Goal: Task Accomplishment & Management: Complete application form

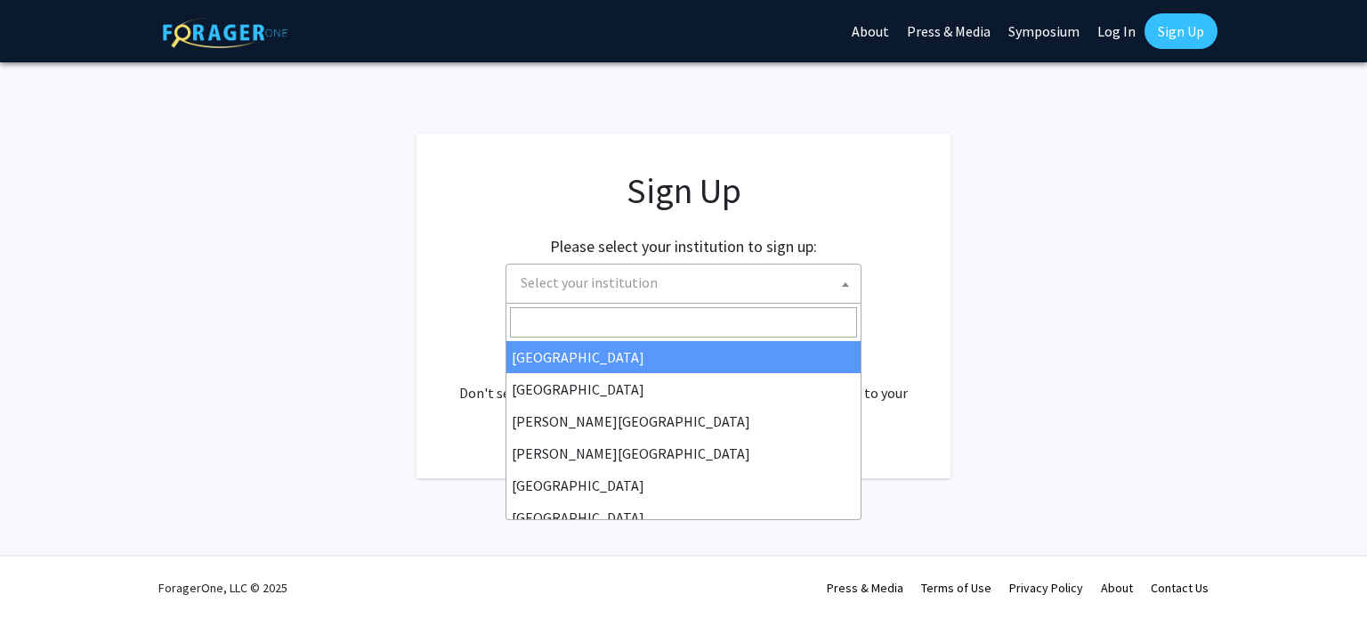
click at [696, 298] on span "Select your institution" at bounding box center [687, 282] width 347 height 37
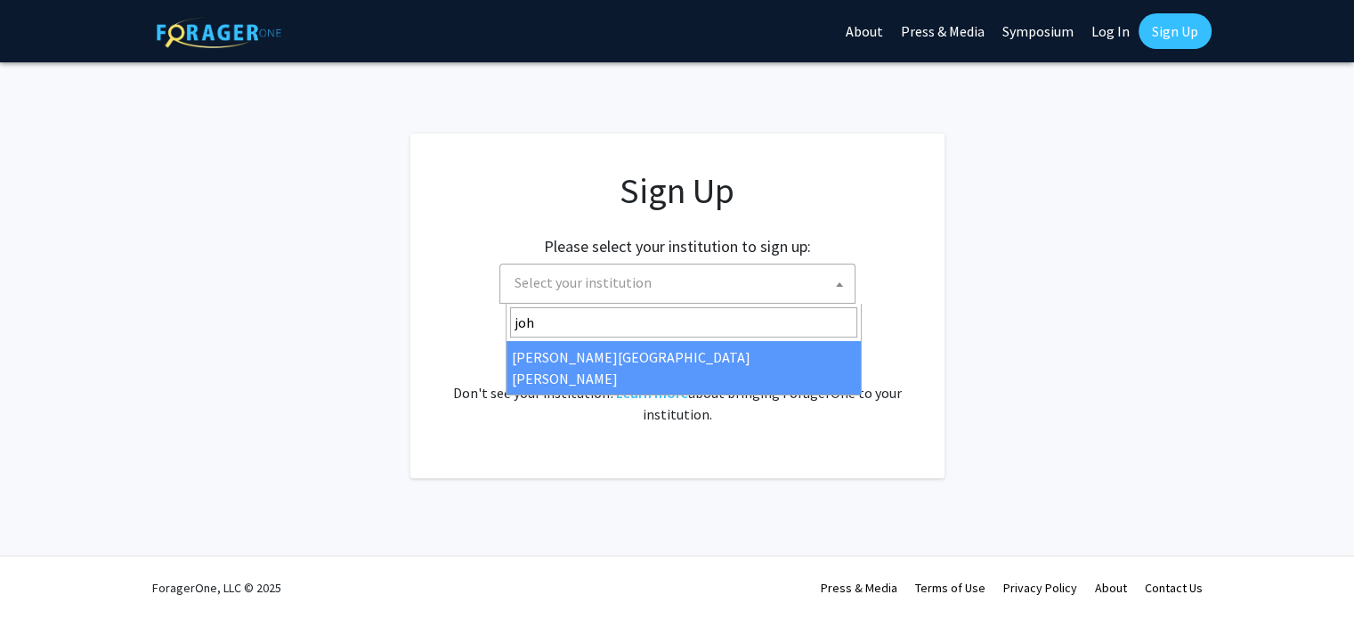
type input "joh"
select select "1"
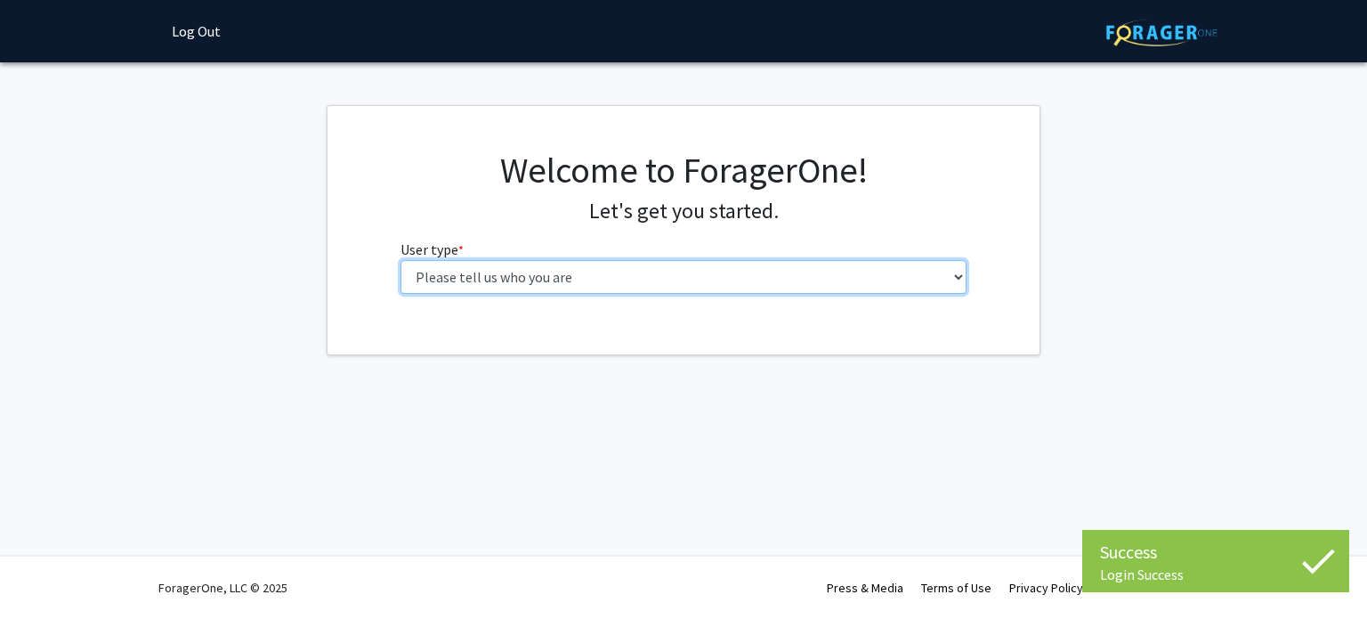
drag, startPoint x: 0, startPoint y: 0, endPoint x: 775, endPoint y: 268, distance: 820.4
click at [775, 268] on select "Please tell us who you are Undergraduate Student Master's Student Doctoral Cand…" at bounding box center [684, 277] width 567 height 34
select select "2: masters"
click at [401, 260] on select "Please tell us who you are Undergraduate Student Master's Student Doctoral Cand…" at bounding box center [684, 277] width 567 height 34
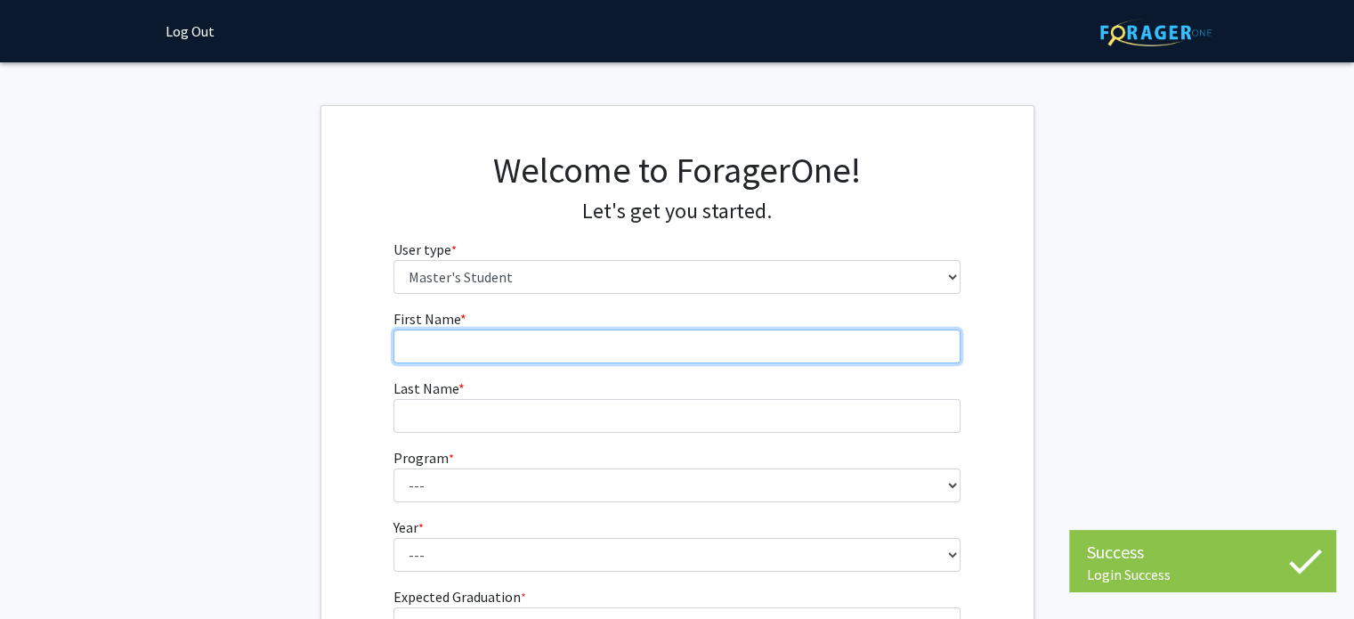
click at [532, 355] on input "First Name * required" at bounding box center [677, 346] width 567 height 34
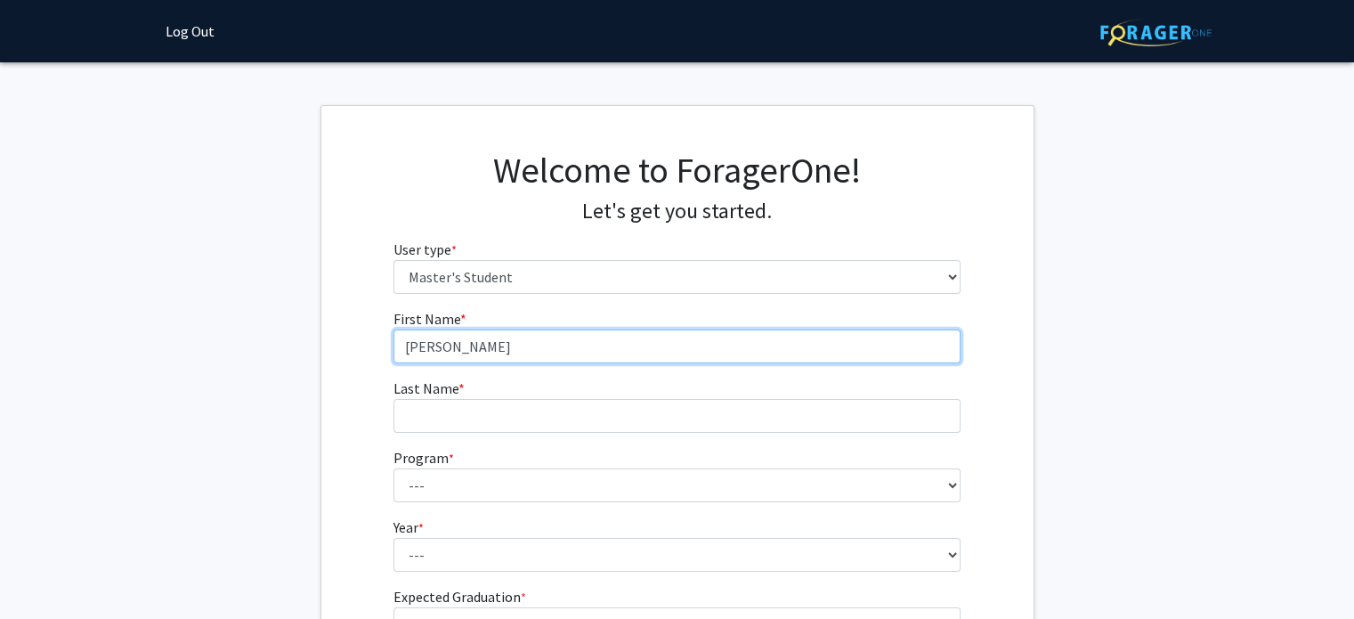
type input "[PERSON_NAME]"
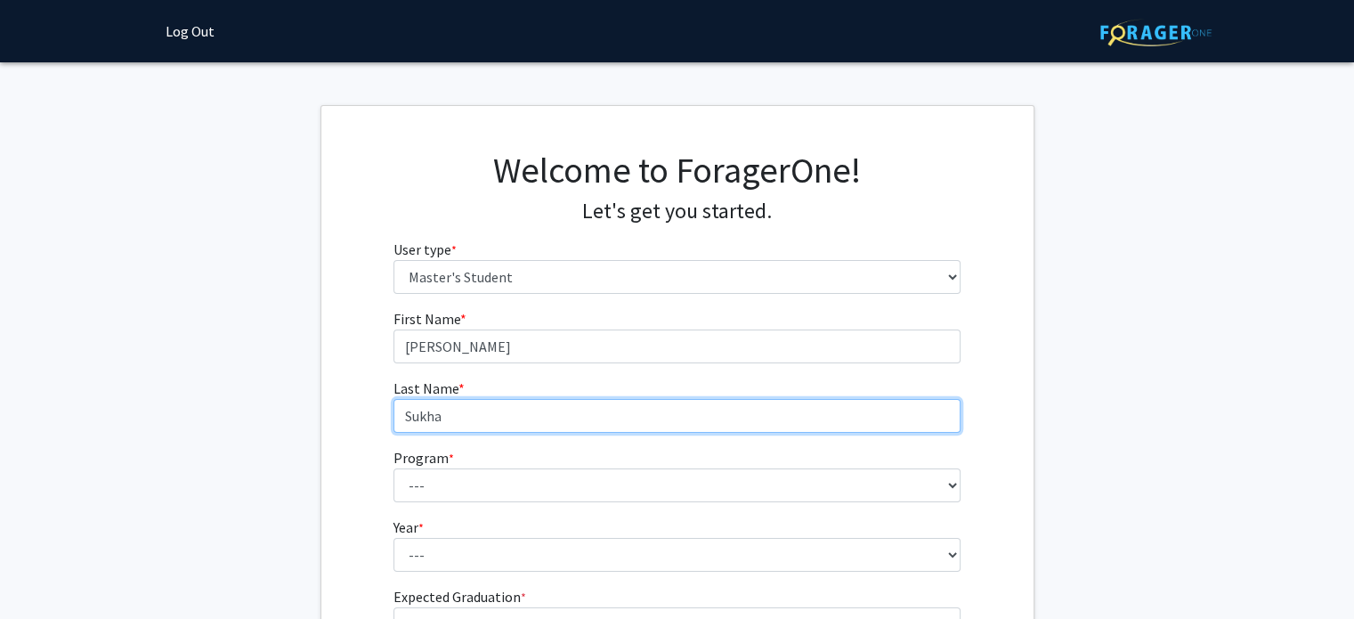
type input "Sukha"
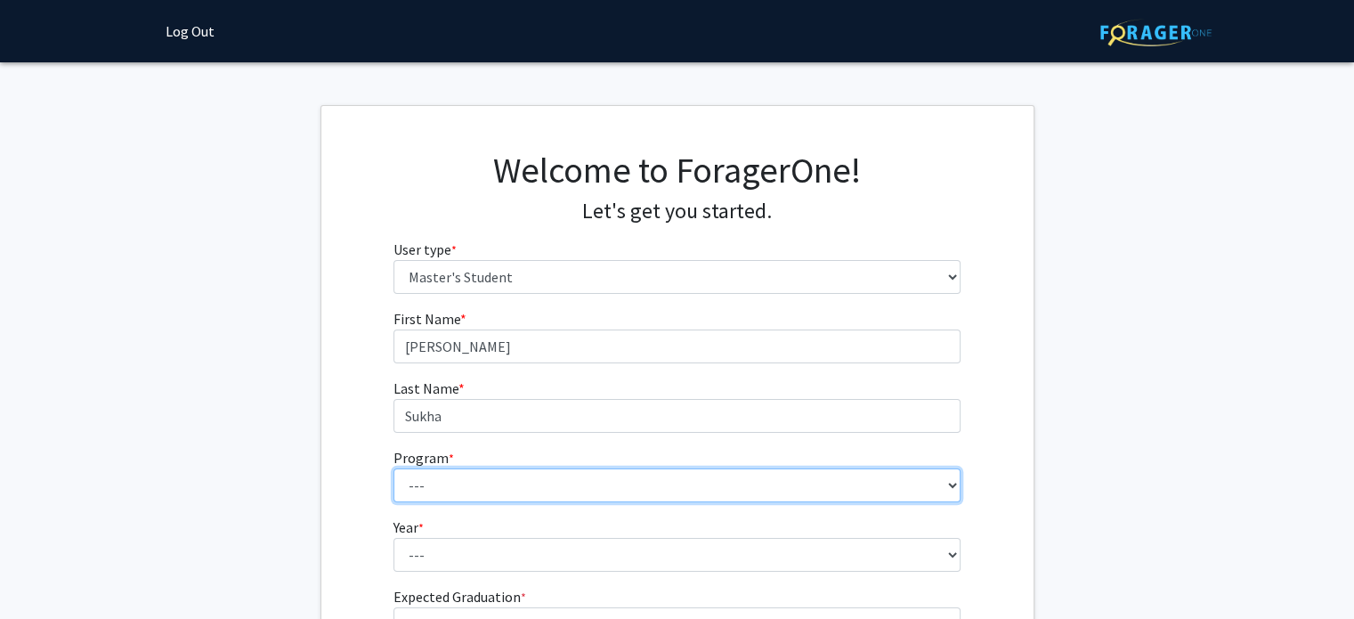
click at [483, 469] on select "--- Anatomy Education Applied and Computational Mathematics Applied Biomedical …" at bounding box center [677, 485] width 567 height 34
select select "32: 22"
click at [394, 468] on select "--- Anatomy Education Applied and Computational Mathematics Applied Biomedical …" at bounding box center [677, 485] width 567 height 34
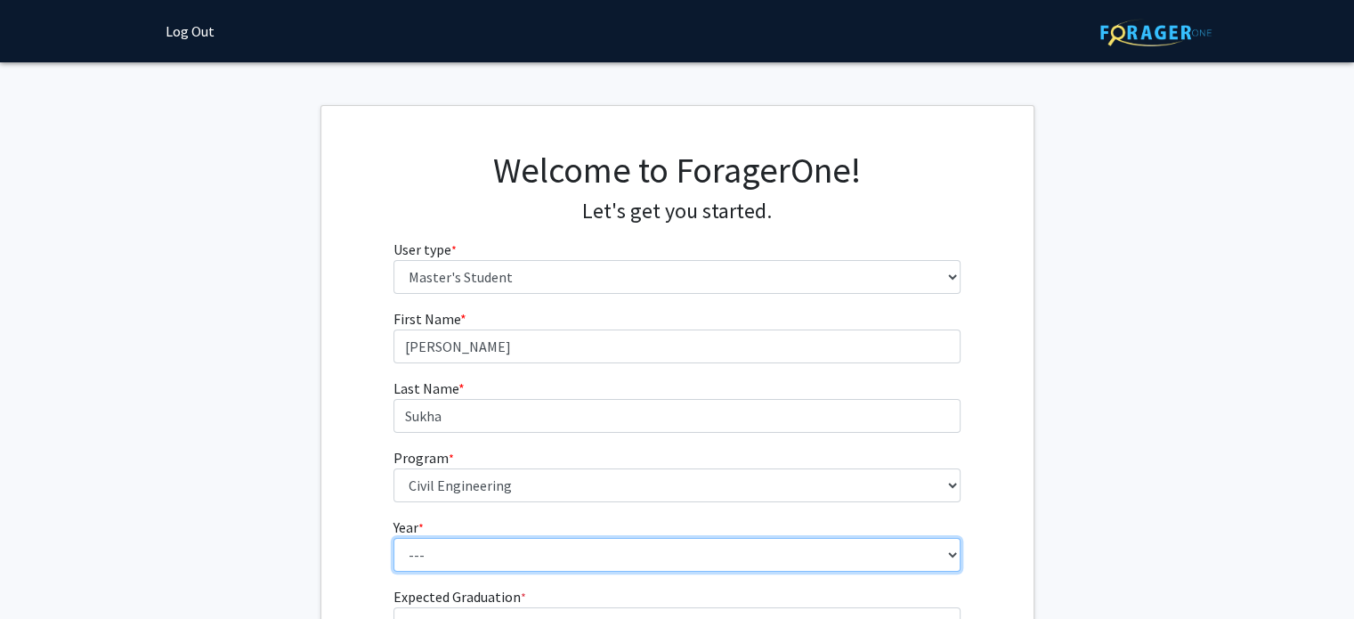
click at [518, 556] on select "--- First Year Second Year" at bounding box center [677, 555] width 567 height 34
select select "1: first_year"
click at [394, 538] on select "--- First Year Second Year" at bounding box center [677, 555] width 567 height 34
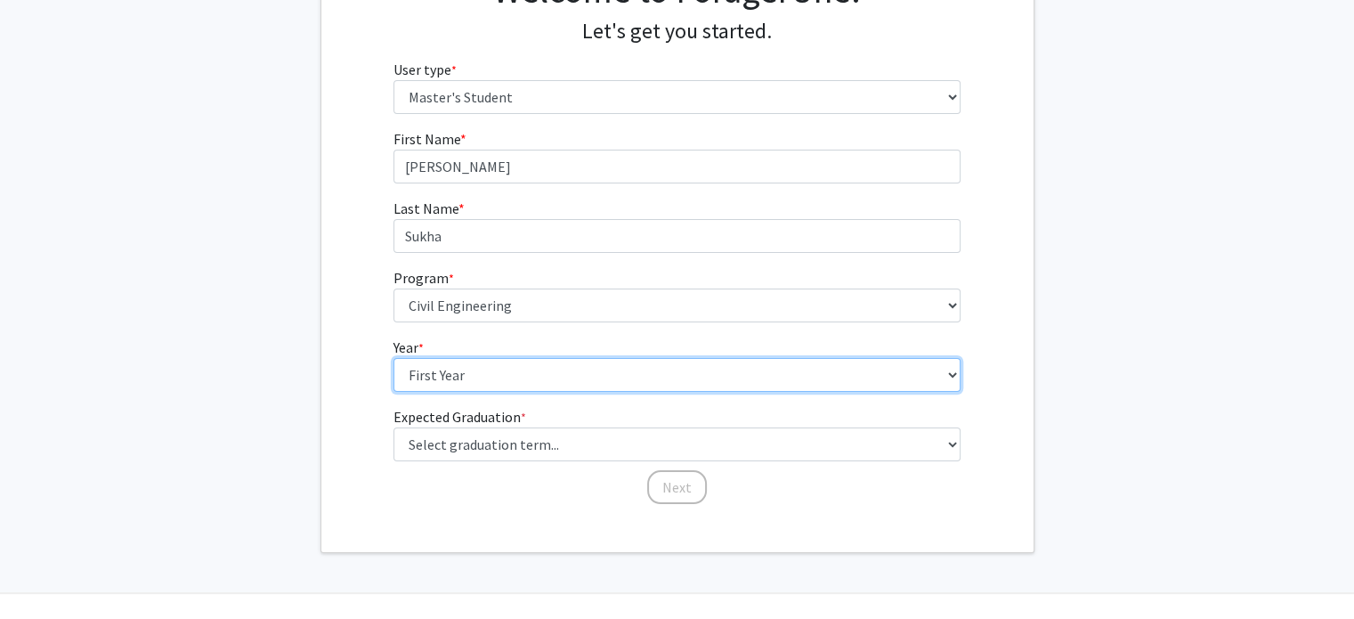
scroll to position [184, 0]
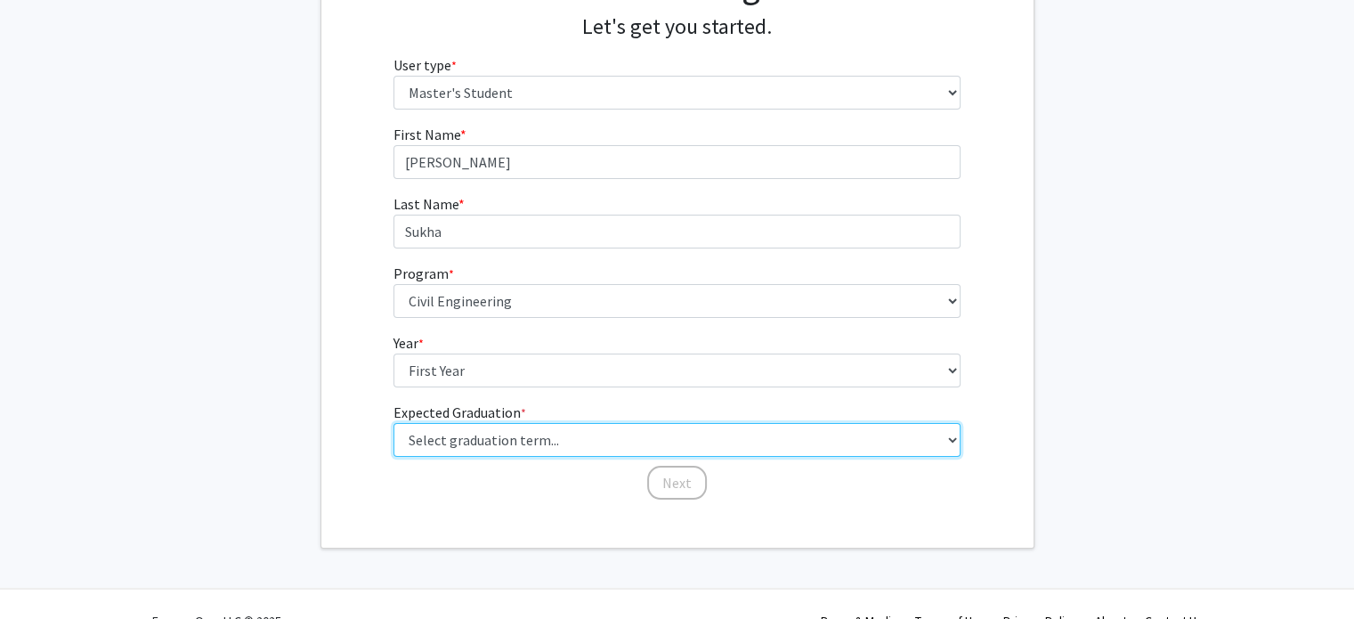
click at [499, 434] on select "Select graduation term... Spring 2025 Summer 2025 Fall 2025 Winter 2025 Spring …" at bounding box center [677, 440] width 567 height 34
select select "9: spring_2027"
click at [394, 423] on select "Select graduation term... Spring 2025 Summer 2025 Fall 2025 Winter 2025 Spring …" at bounding box center [677, 440] width 567 height 34
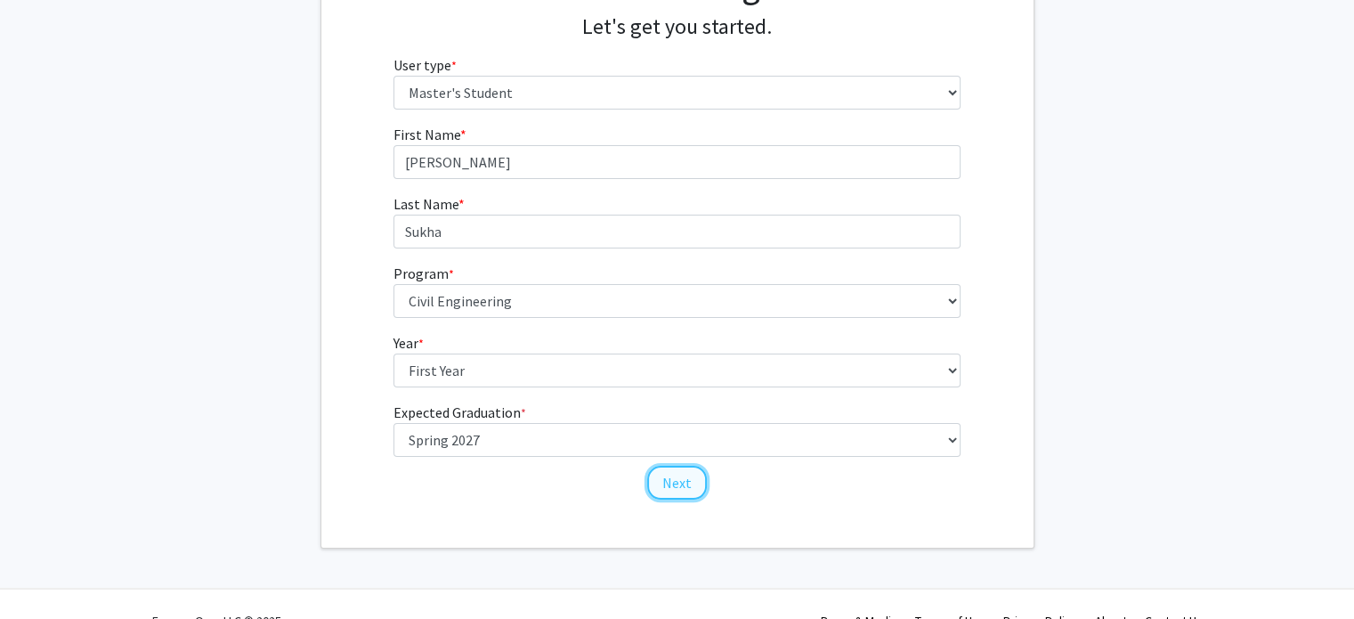
click at [686, 479] on button "Next" at bounding box center [677, 483] width 60 height 34
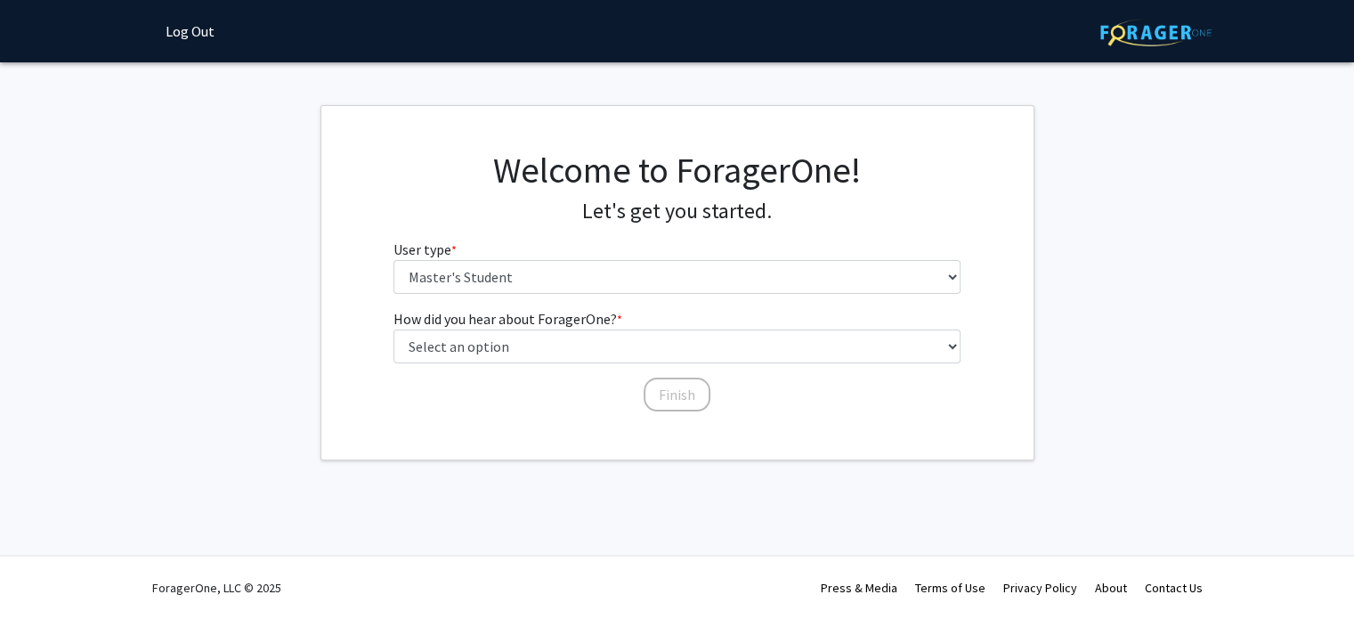
scroll to position [0, 0]
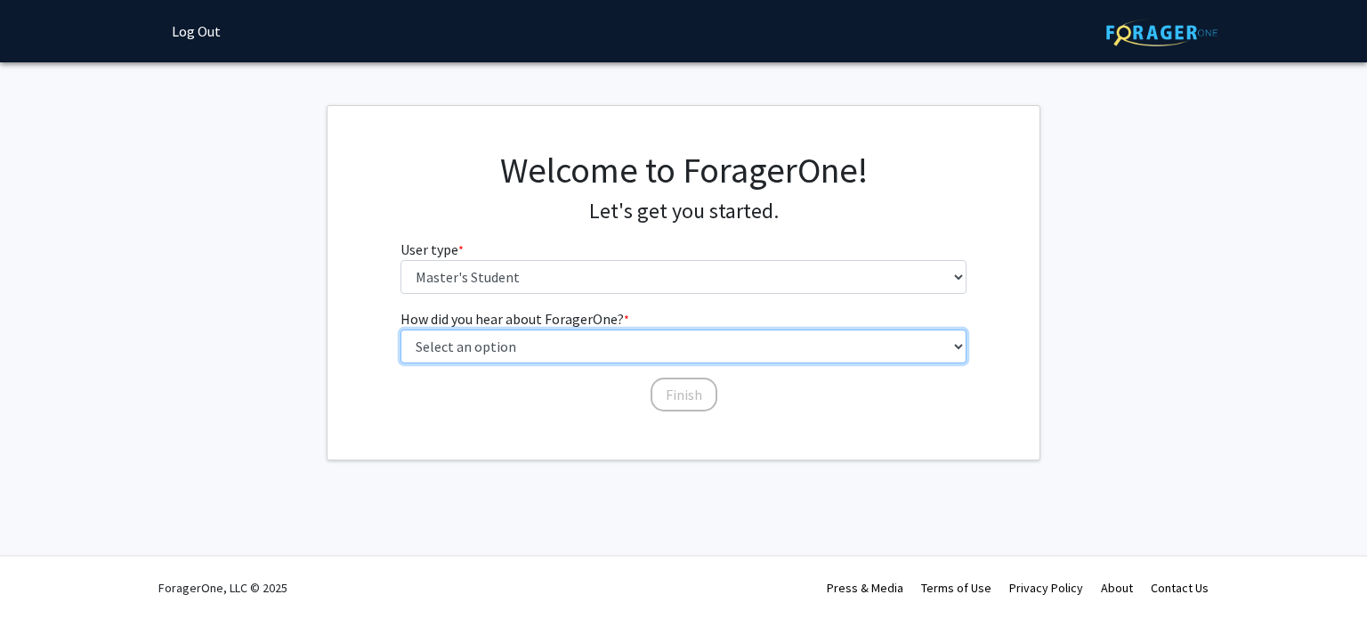
click at [589, 345] on select "Select an option Peer/student recommendation Faculty/staff recommendation Unive…" at bounding box center [684, 346] width 567 height 34
select select "3: university_website"
click at [401, 329] on select "Select an option Peer/student recommendation Faculty/staff recommendation Unive…" at bounding box center [684, 346] width 567 height 34
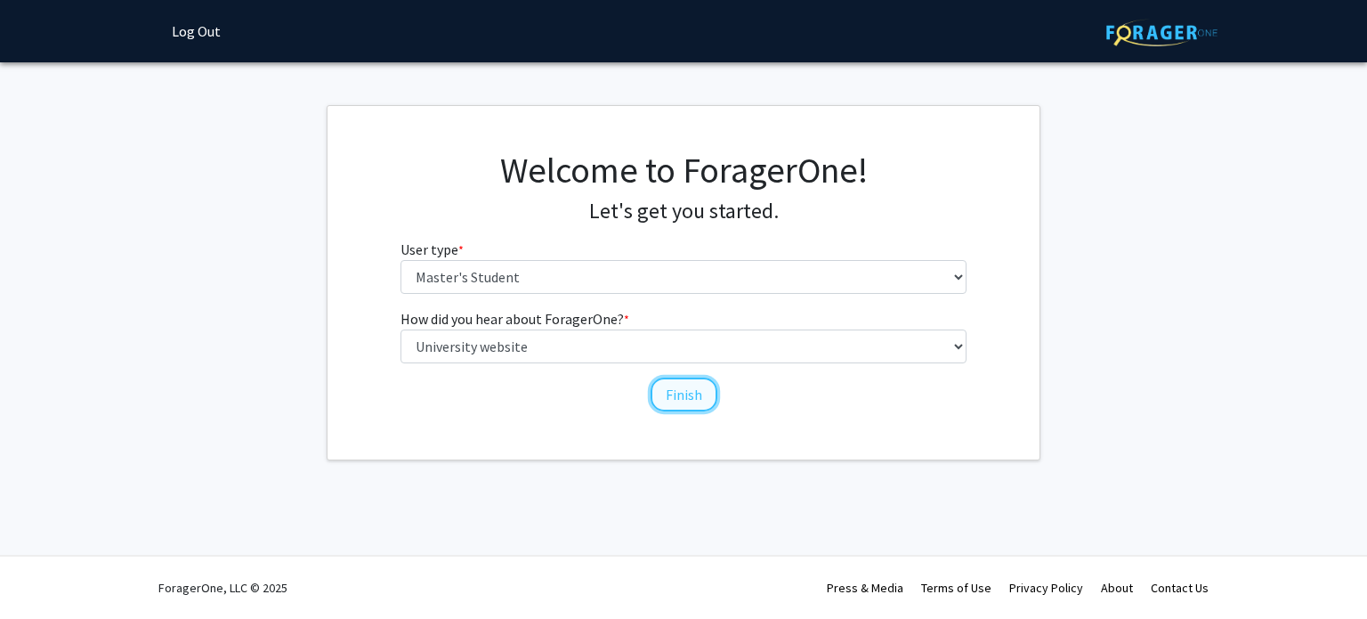
click at [678, 385] on button "Finish" at bounding box center [684, 394] width 67 height 34
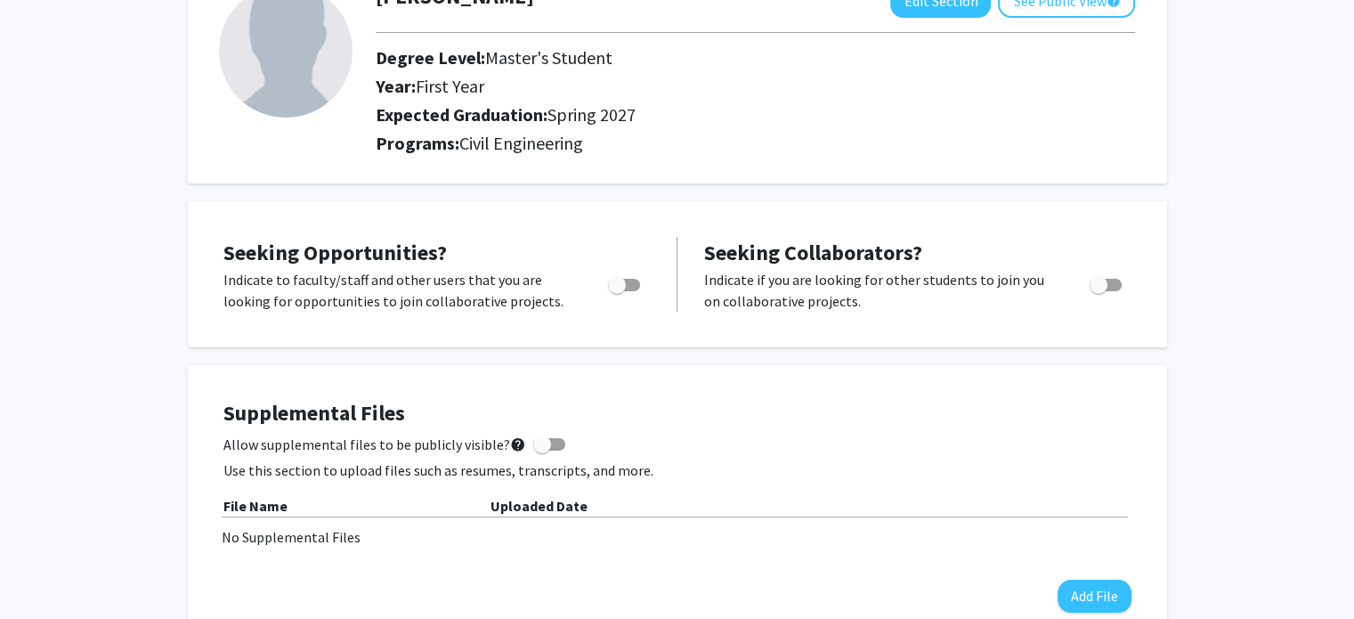
scroll to position [135, 0]
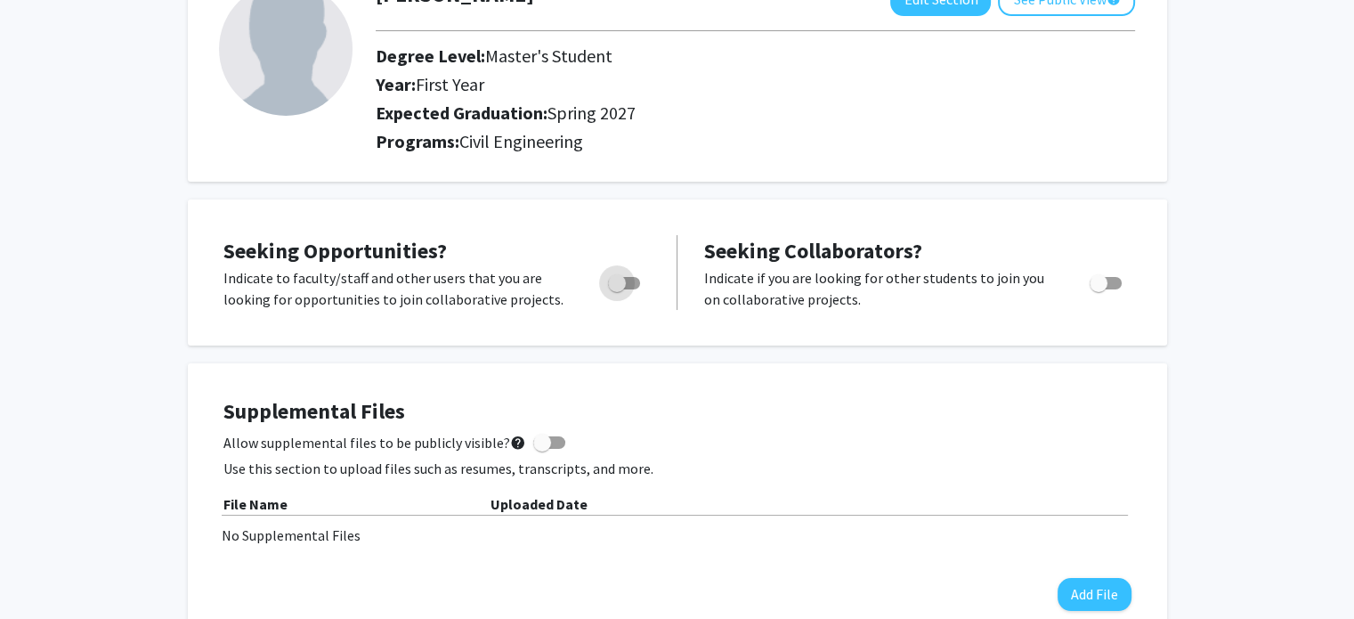
click at [621, 281] on span "Toggle" at bounding box center [617, 283] width 18 height 18
click at [617, 289] on input "Are you actively seeking opportunities?" at bounding box center [616, 289] width 1 height 1
checkbox input "true"
click at [1095, 281] on span "Toggle" at bounding box center [1099, 283] width 18 height 18
click at [1098, 289] on input "Would you like to receive other student requests to work with you?" at bounding box center [1098, 289] width 1 height 1
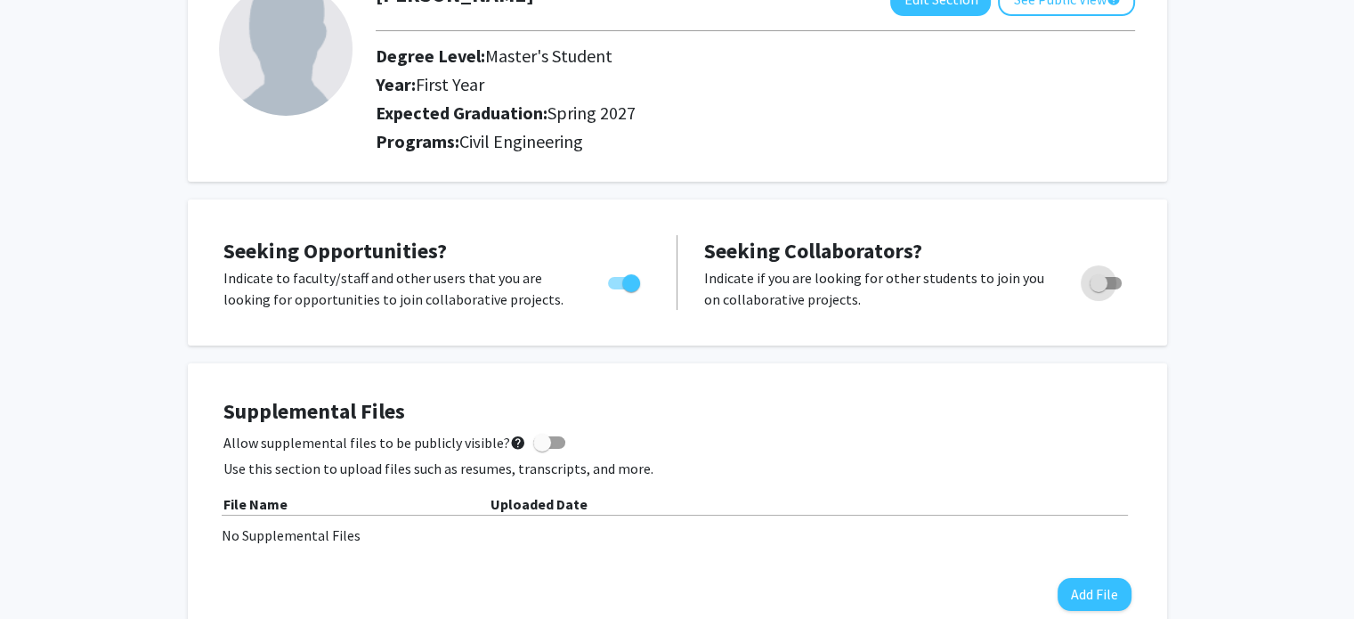
checkbox input "true"
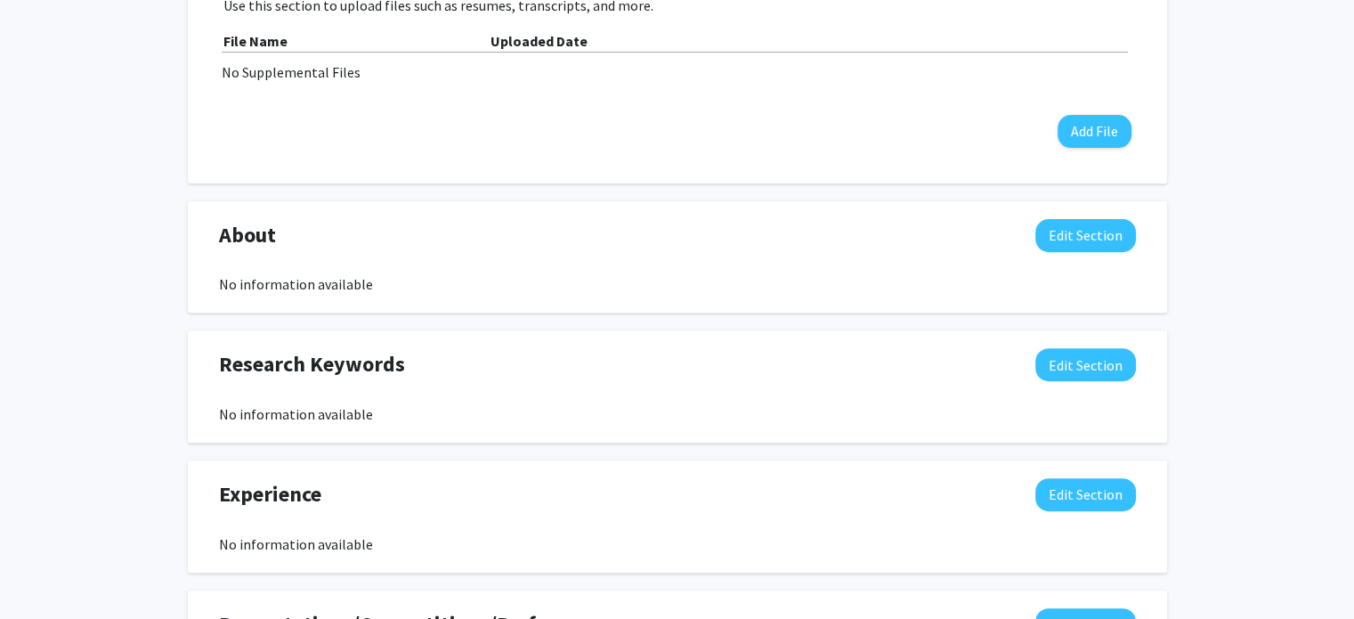
scroll to position [596, 0]
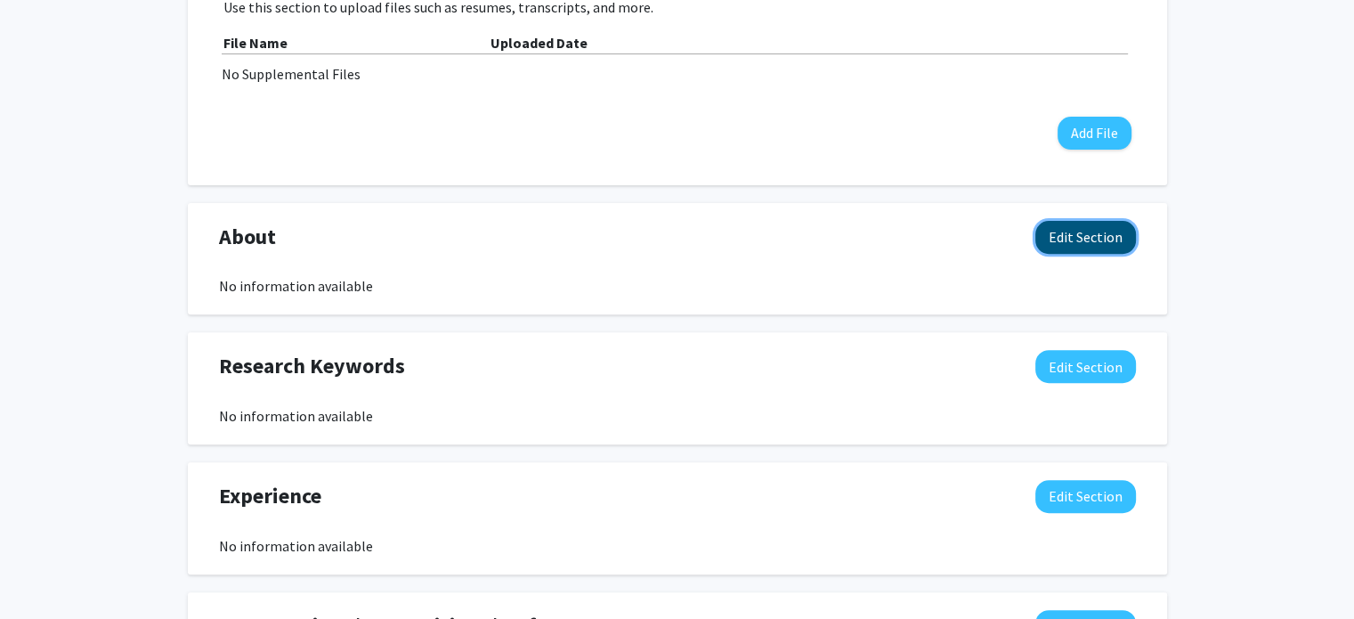
click at [1108, 234] on button "Edit Section" at bounding box center [1085, 237] width 101 height 33
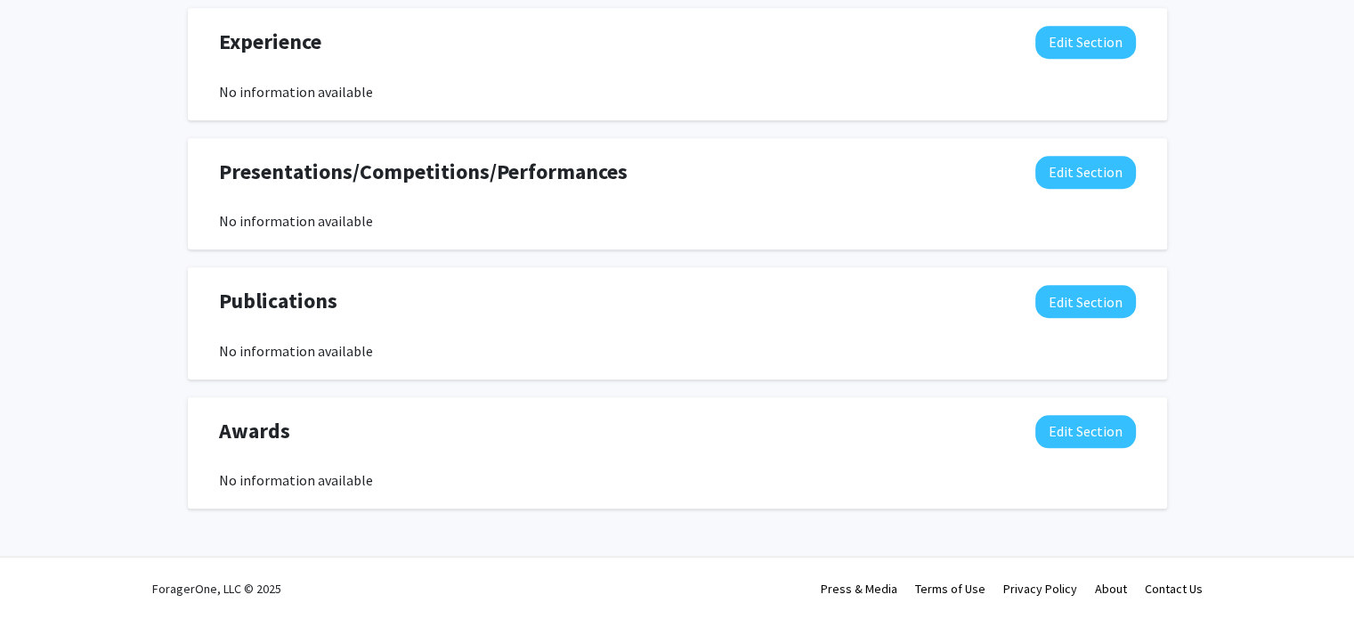
scroll to position [0, 0]
